Goal: Task Accomplishment & Management: Use online tool/utility

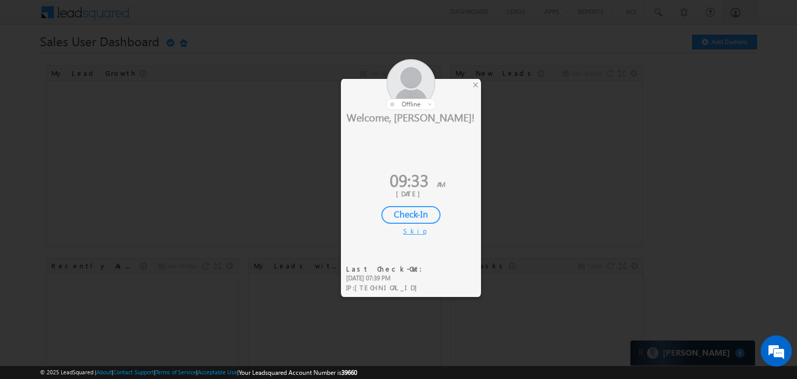
click at [477, 88] on div "×" at bounding box center [475, 84] width 11 height 11
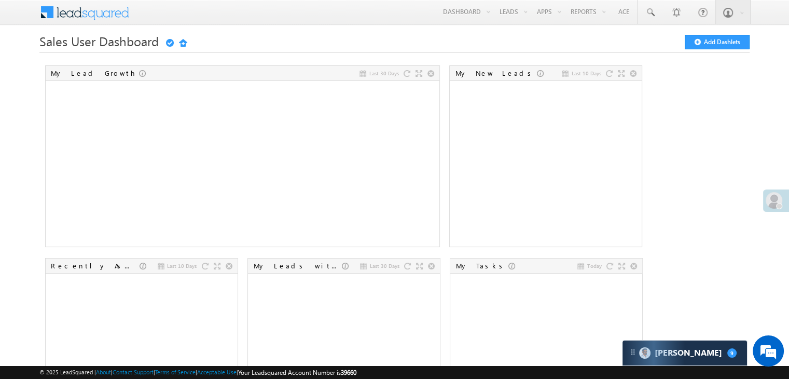
click at [775, 195] on span at bounding box center [774, 200] width 17 height 17
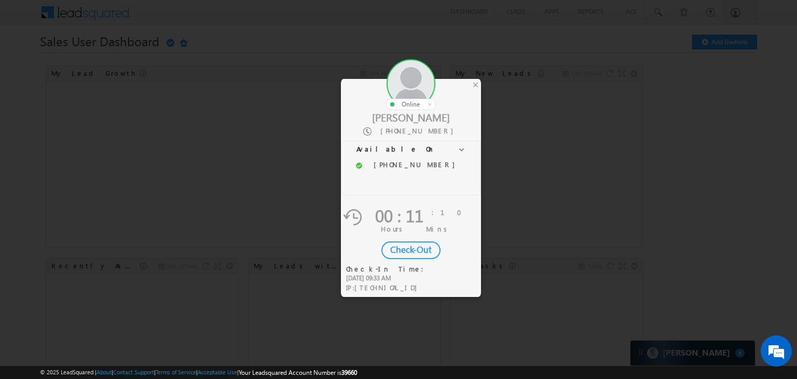
click at [480, 84] on div at bounding box center [411, 84] width 140 height 51
click at [472, 84] on div "×" at bounding box center [475, 84] width 11 height 11
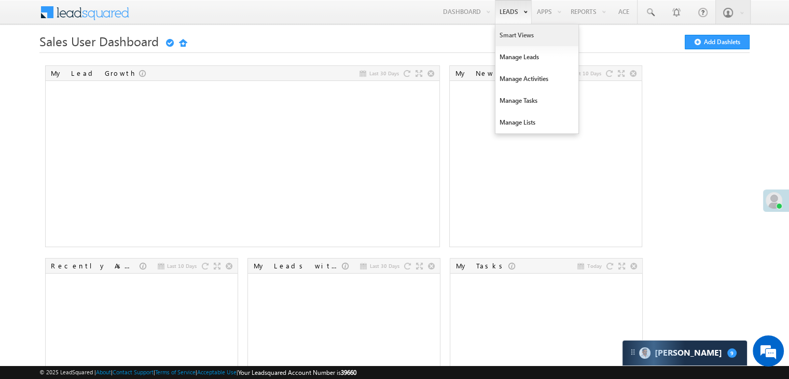
click at [510, 32] on link "Smart Views" at bounding box center [537, 35] width 83 height 22
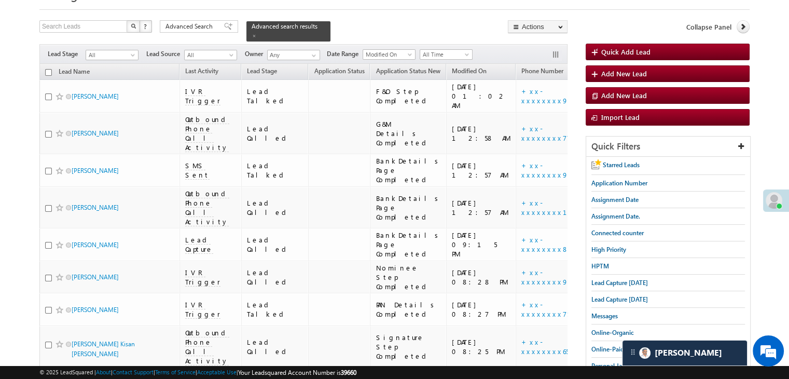
scroll to position [52, 0]
click at [606, 282] on span "Lead Capture today" at bounding box center [620, 283] width 57 height 8
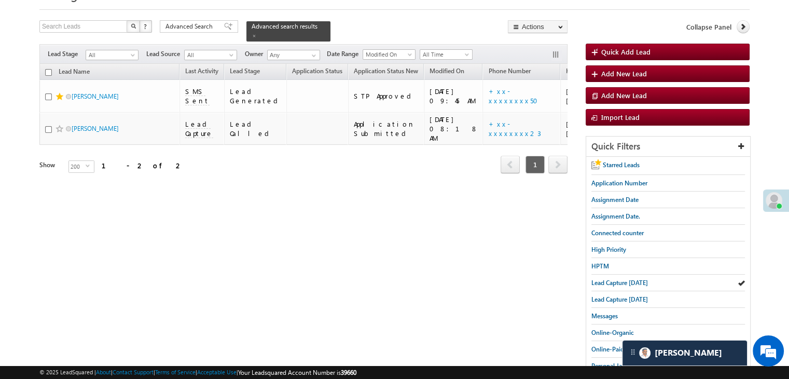
scroll to position [0, 0]
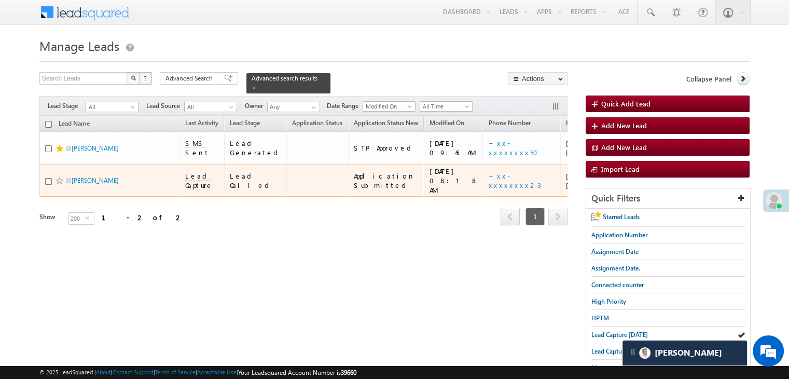
click at [60, 185] on span at bounding box center [60, 180] width 8 height 8
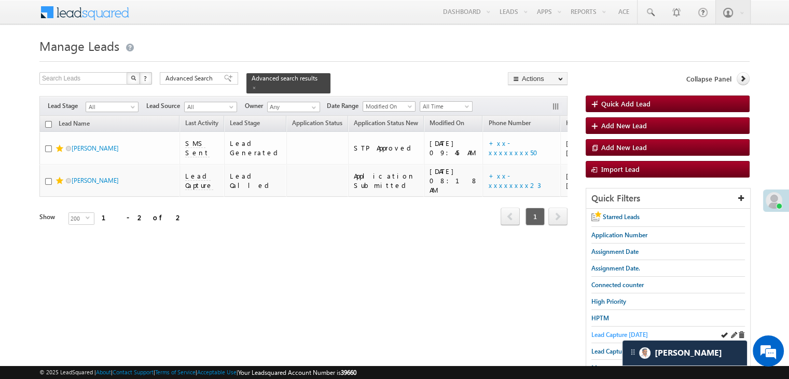
click at [611, 333] on span "Lead Capture today" at bounding box center [620, 335] width 57 height 8
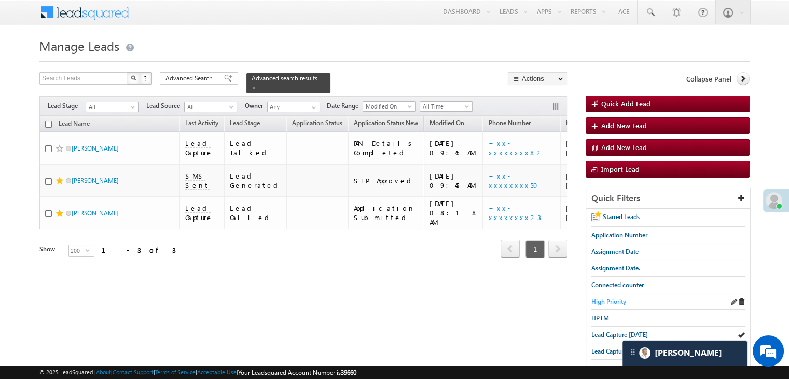
click at [603, 297] on span "High Priority" at bounding box center [609, 301] width 35 height 8
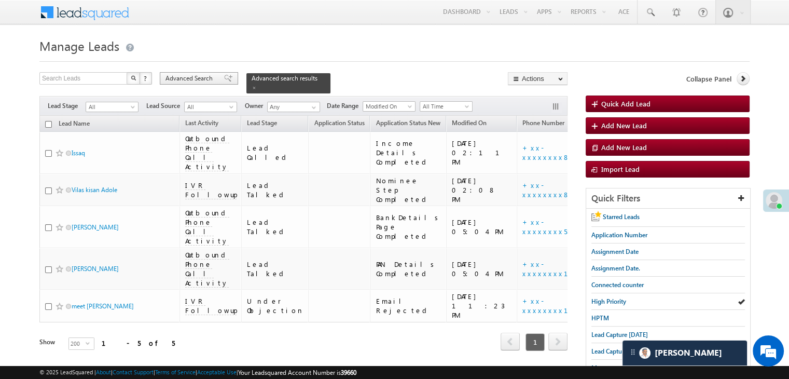
click at [199, 77] on span "Advanced Search" at bounding box center [191, 78] width 50 height 9
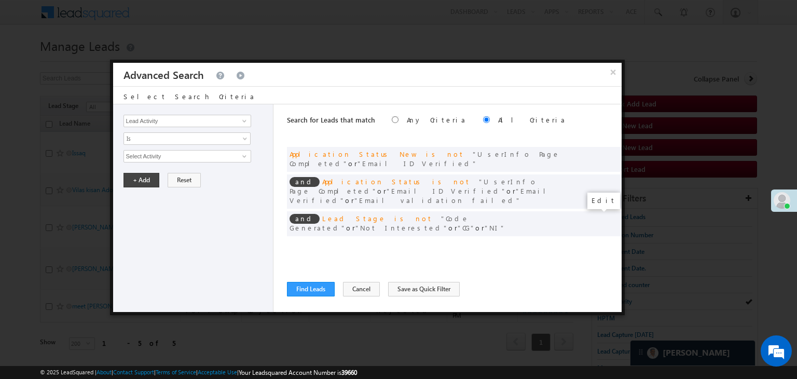
click at [594, 241] on span at bounding box center [597, 244] width 7 height 7
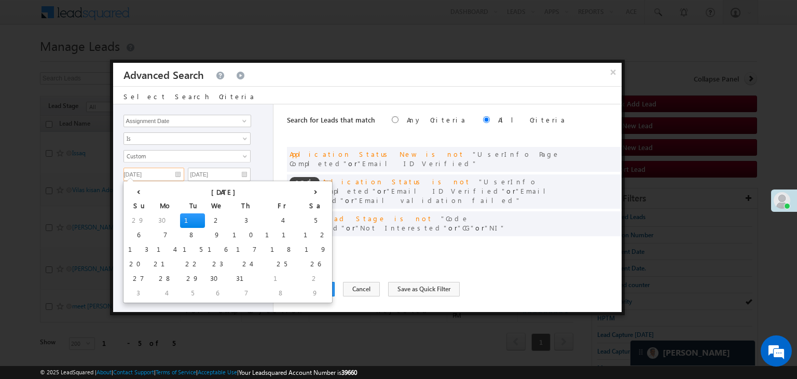
click at [160, 172] on input "07/01/25" at bounding box center [154, 174] width 61 height 13
click at [134, 194] on th "‹" at bounding box center [138, 191] width 25 height 16
click at [301, 275] on td "28" at bounding box center [315, 278] width 29 height 15
type input "06/28/25"
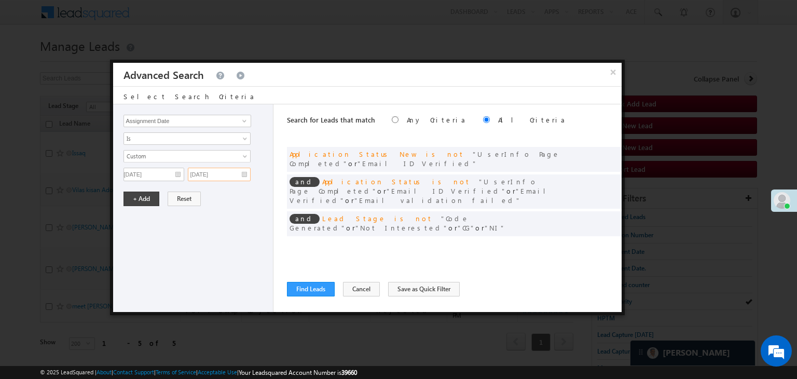
click at [235, 174] on input "07/01/25" at bounding box center [219, 174] width 63 height 13
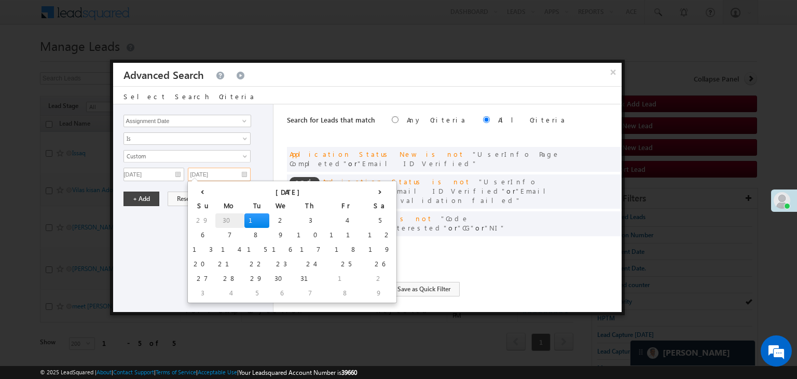
click at [220, 217] on td "30" at bounding box center [229, 220] width 29 height 15
type input "06/30/25"
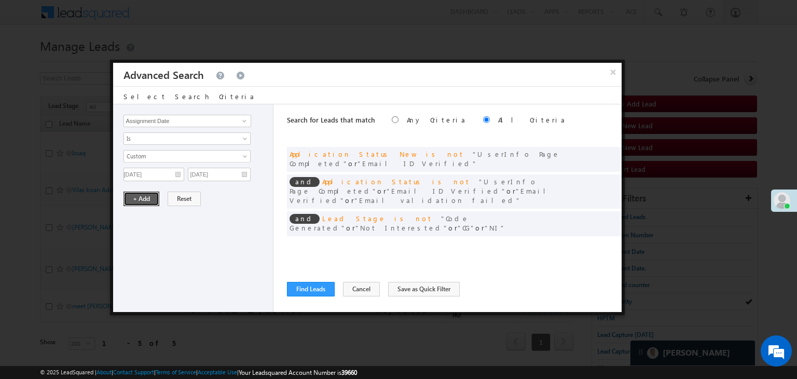
click at [148, 201] on button "+ Add" at bounding box center [142, 198] width 36 height 15
click at [301, 285] on button "Find Leads" at bounding box center [311, 289] width 48 height 15
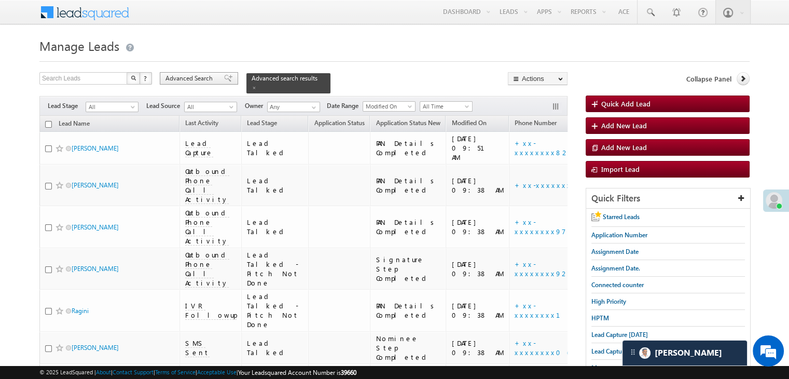
click at [225, 81] on span at bounding box center [228, 78] width 8 height 7
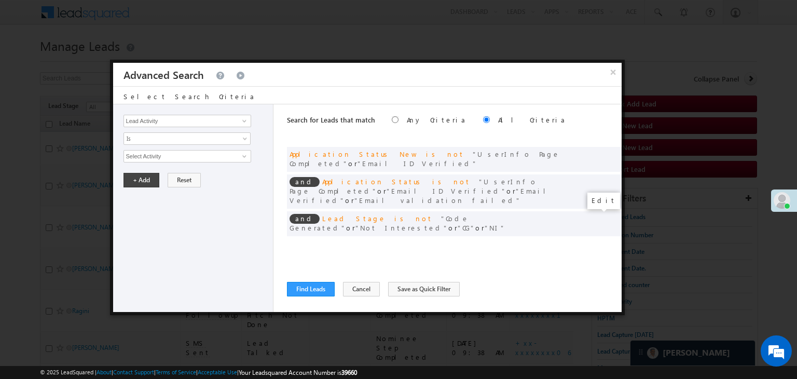
click at [595, 241] on span at bounding box center [597, 244] width 7 height 7
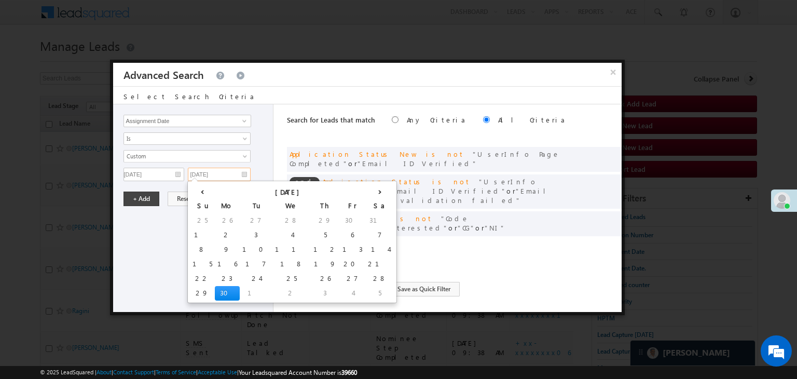
click at [228, 174] on input "06/30/25" at bounding box center [219, 174] width 63 height 13
click at [365, 187] on th "›" at bounding box center [379, 191] width 29 height 16
click at [294, 277] on td "31" at bounding box center [310, 278] width 33 height 15
type input "07/31/25"
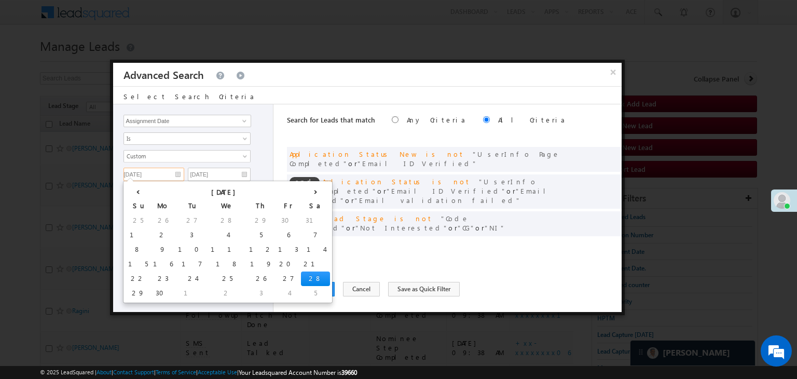
click at [165, 172] on input "06/28/25" at bounding box center [154, 174] width 61 height 13
click at [301, 191] on th "›" at bounding box center [315, 191] width 29 height 16
click at [154, 272] on td "28" at bounding box center [165, 278] width 29 height 15
type input "07/28/25"
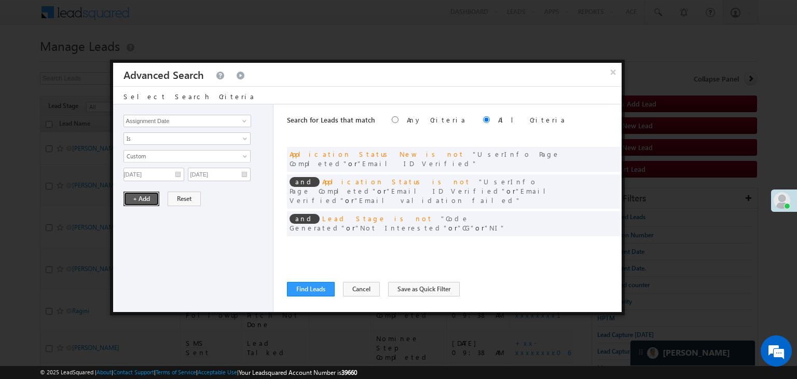
click at [139, 203] on button "+ Add" at bounding box center [142, 198] width 36 height 15
click at [318, 289] on button "Find Leads" at bounding box center [311, 289] width 48 height 15
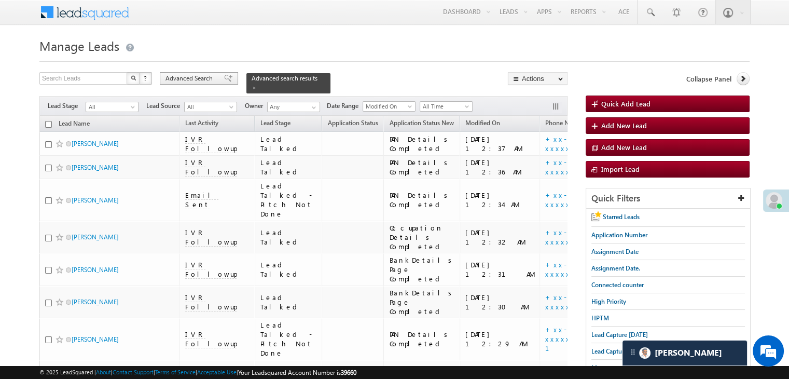
click at [212, 78] on span "Advanced Search" at bounding box center [191, 78] width 50 height 9
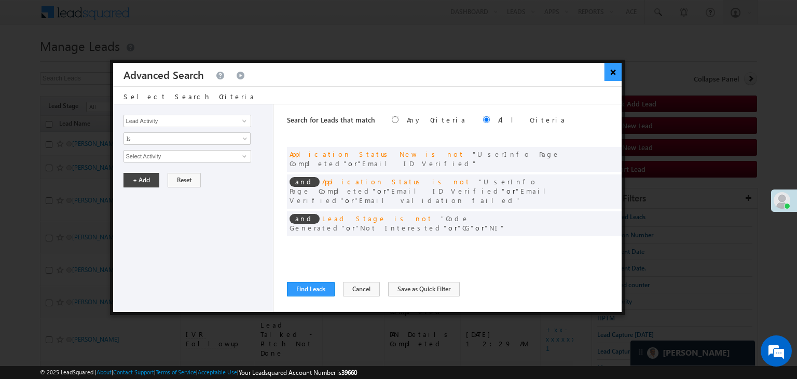
click at [608, 75] on button "×" at bounding box center [613, 72] width 17 height 18
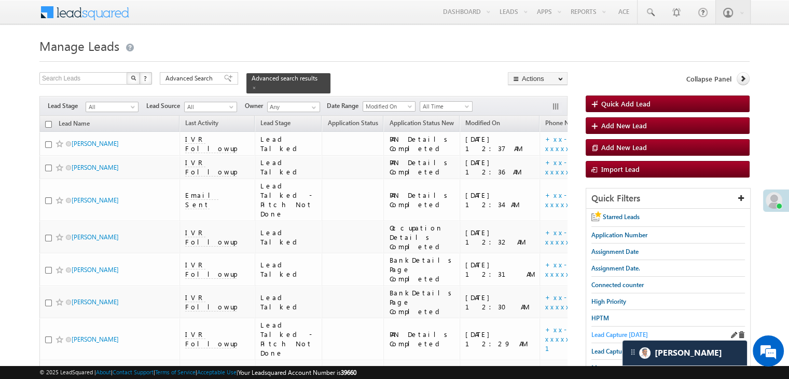
click at [612, 331] on span "Lead Capture today" at bounding box center [620, 335] width 57 height 8
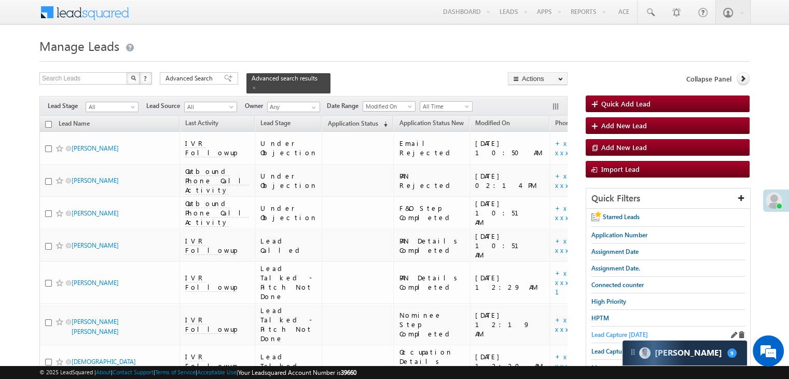
click at [622, 331] on span "Lead Capture today" at bounding box center [620, 335] width 57 height 8
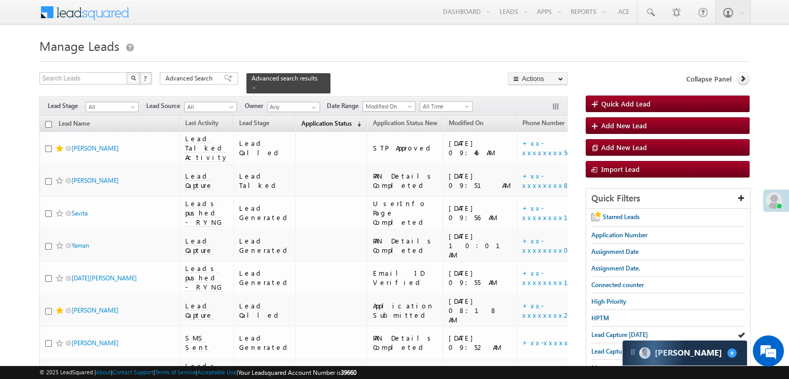
click at [301, 119] on span "Application Status" at bounding box center [326, 123] width 50 height 8
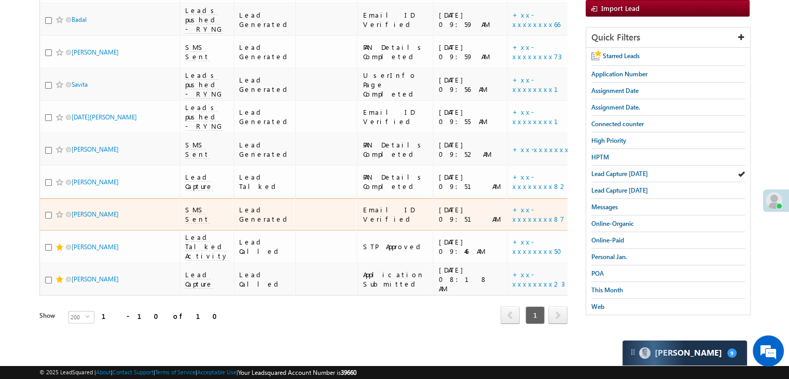
scroll to position [415, 0]
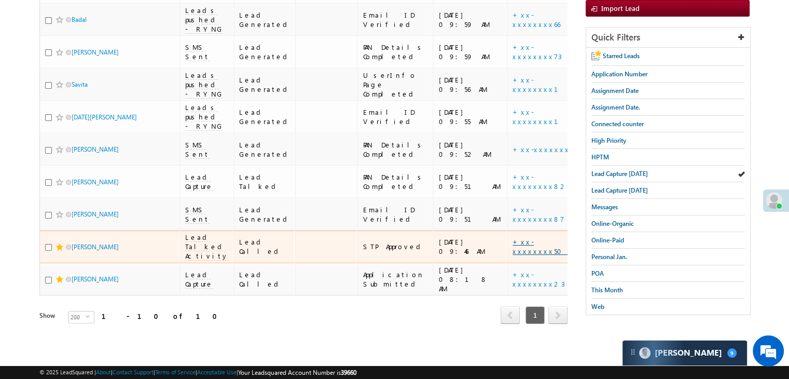
click at [513, 237] on link "+xx-xxxxxxxx50" at bounding box center [541, 246] width 56 height 18
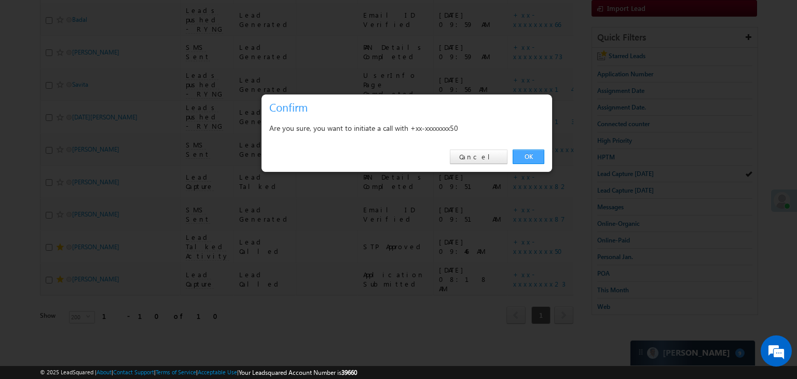
click at [530, 154] on link "OK" at bounding box center [529, 156] width 32 height 15
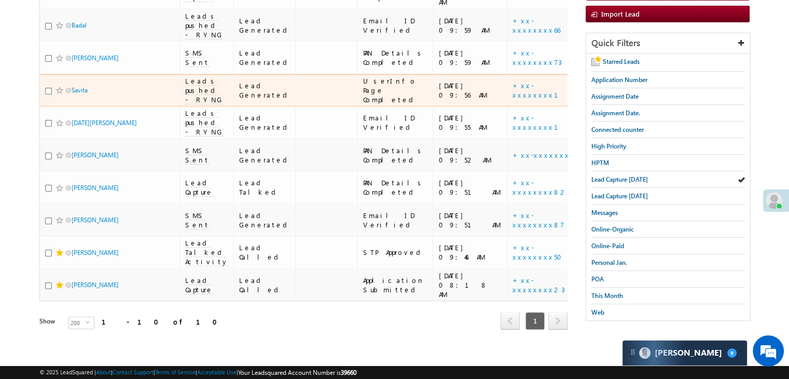
scroll to position [79, 0]
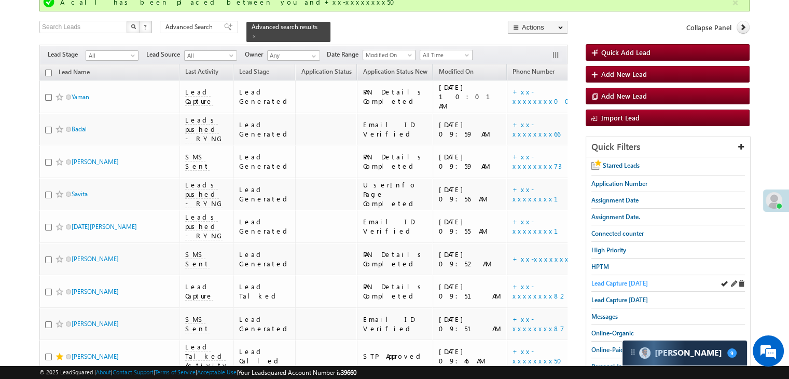
click at [604, 281] on span "Lead Capture today" at bounding box center [620, 283] width 57 height 8
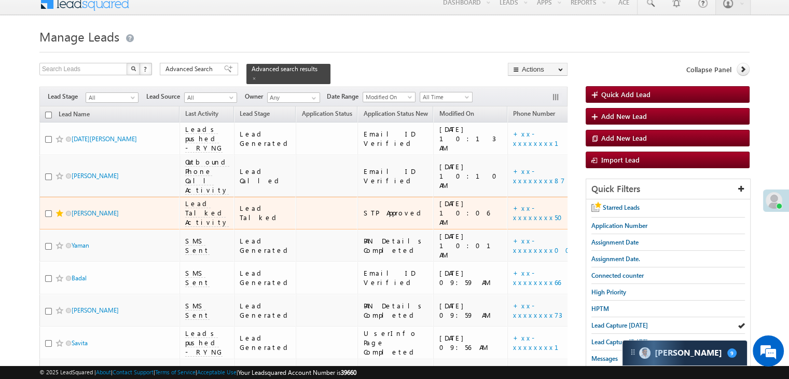
scroll to position [0, 0]
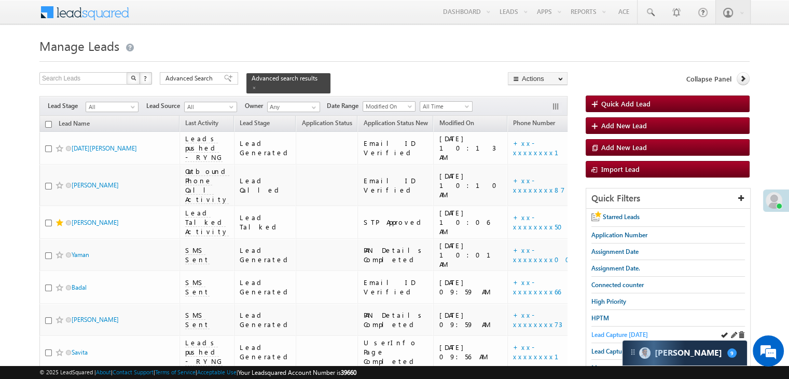
click at [602, 336] on span "Lead Capture today" at bounding box center [620, 335] width 57 height 8
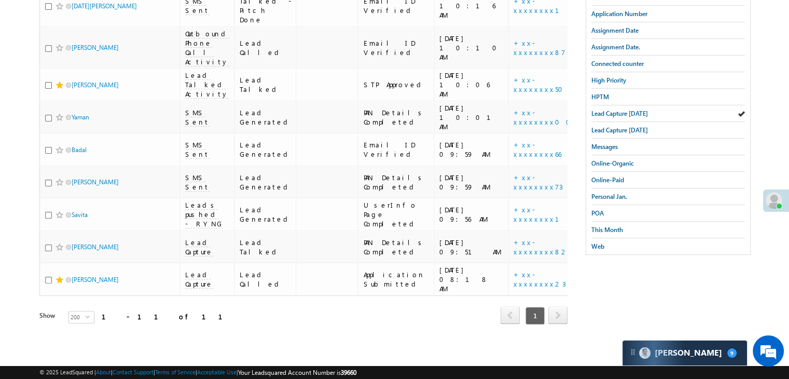
scroll to position [500, 0]
